Goal: Unclear: Browse casually

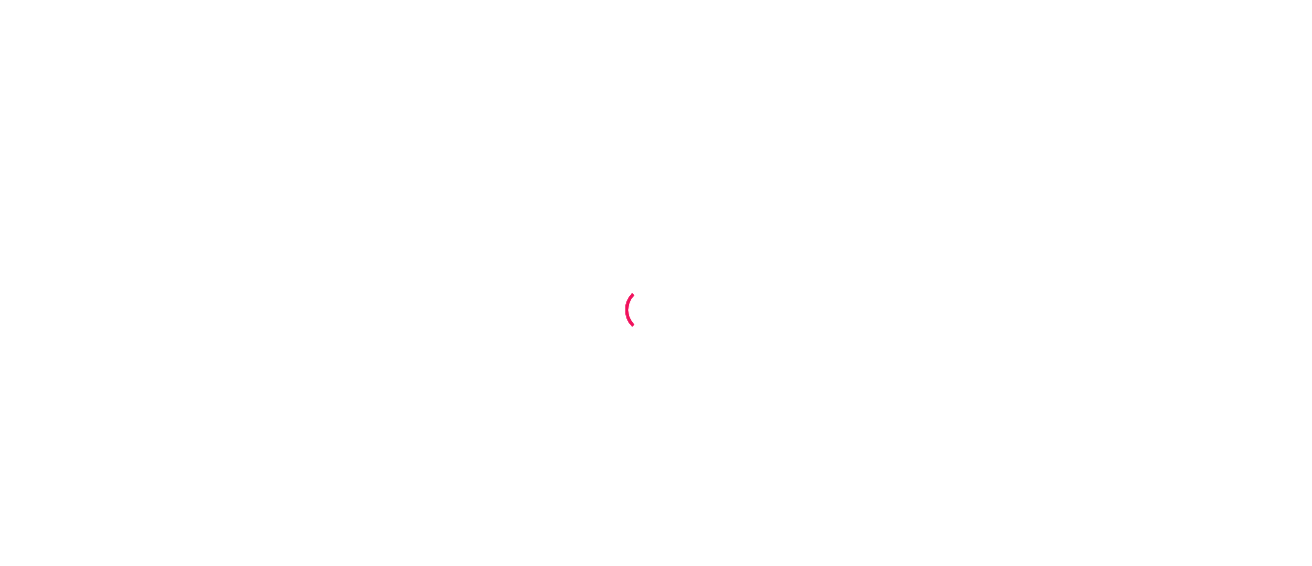
click at [402, 148] on div at bounding box center [656, 283] width 1312 height 566
